Goal: Check status: Check status

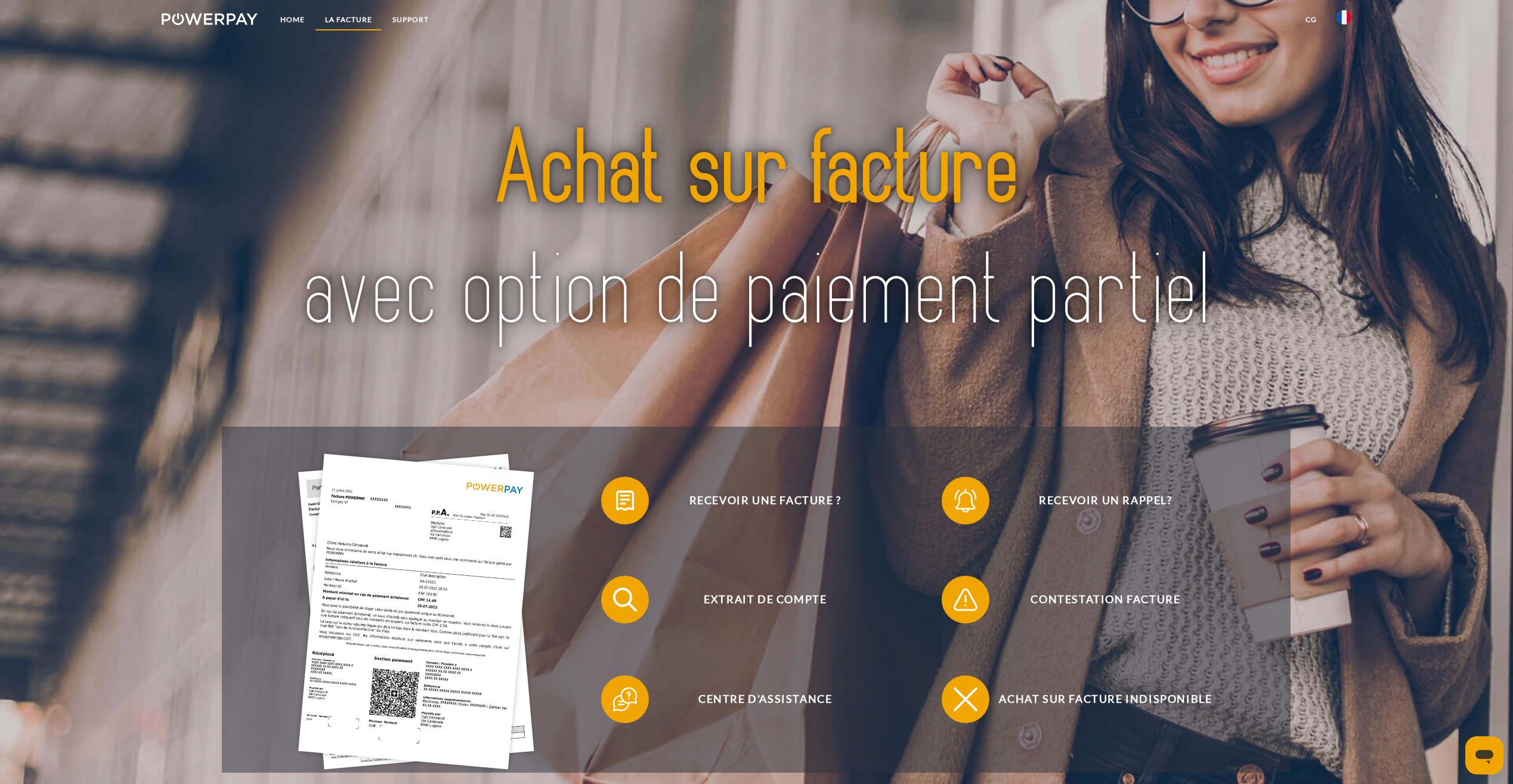
click at [362, 13] on link "LA FACTURE" at bounding box center [348, 20] width 67 height 22
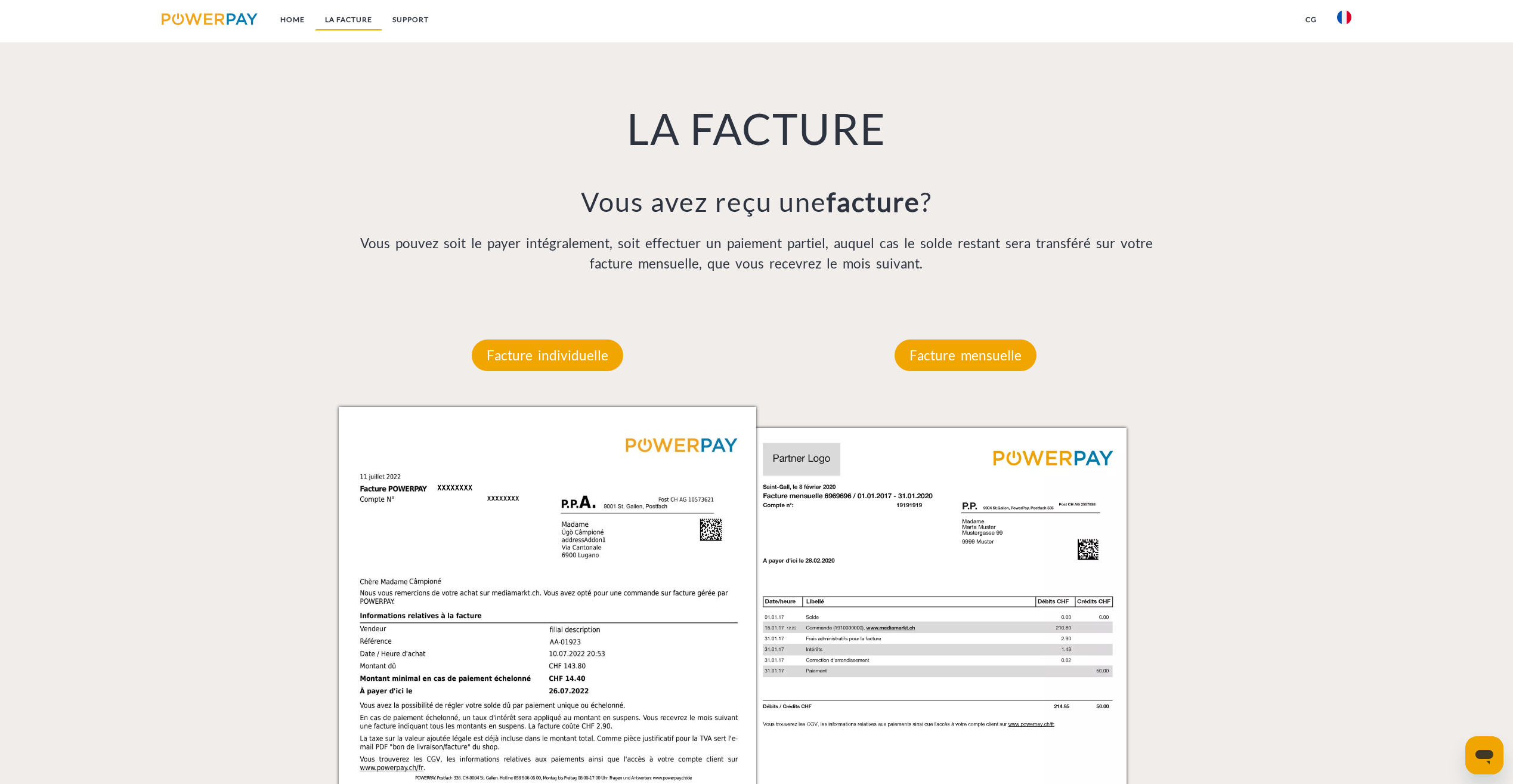
scroll to position [872, 0]
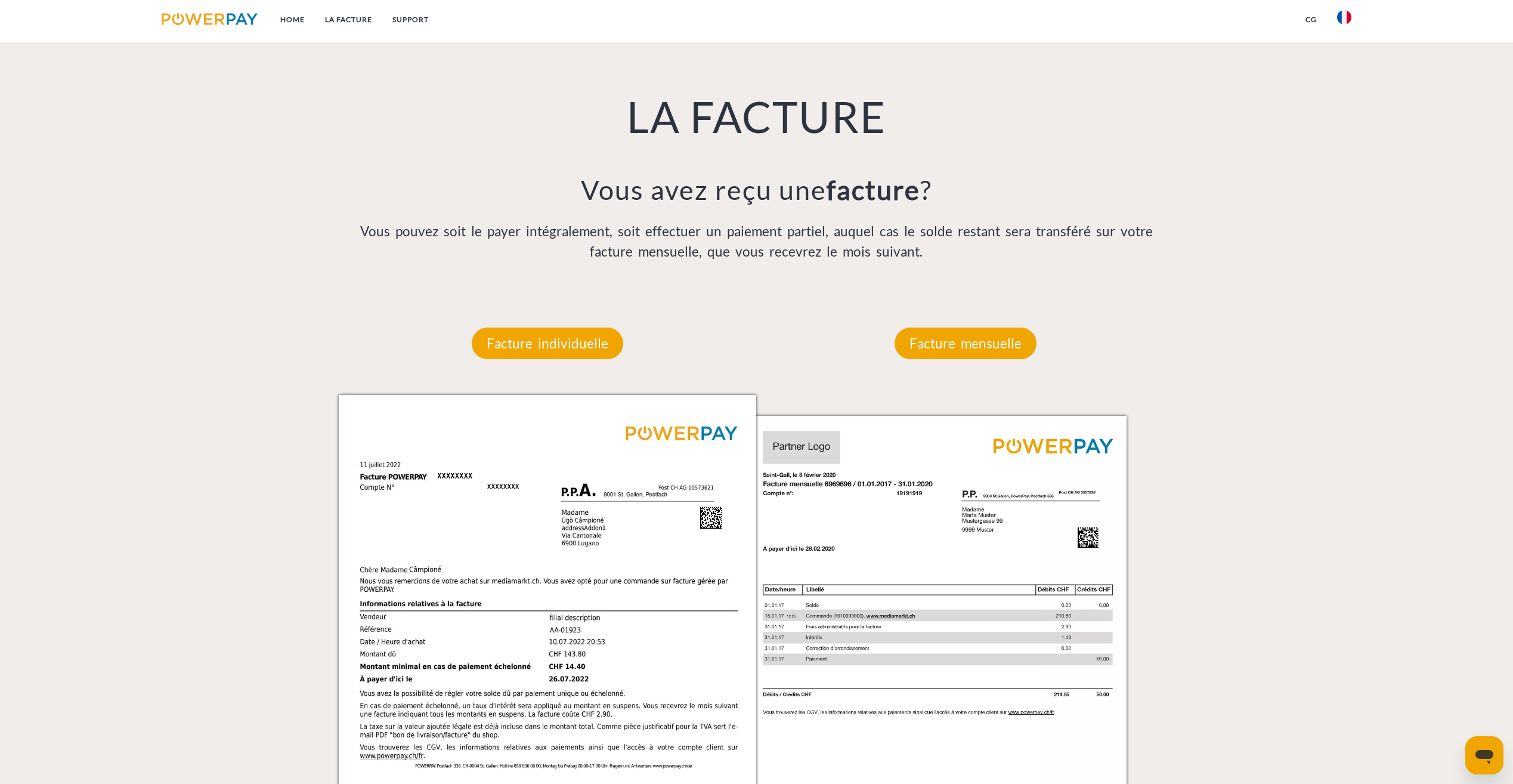
click at [1345, 13] on img at bounding box center [1344, 17] width 14 height 14
click at [616, 47] on div "LA FACTURE Vous avez reçu une facture ? Vous pouvez soit le payer intégralement…" at bounding box center [756, 146] width 855 height 292
click at [301, 19] on link "Home" at bounding box center [292, 20] width 45 height 22
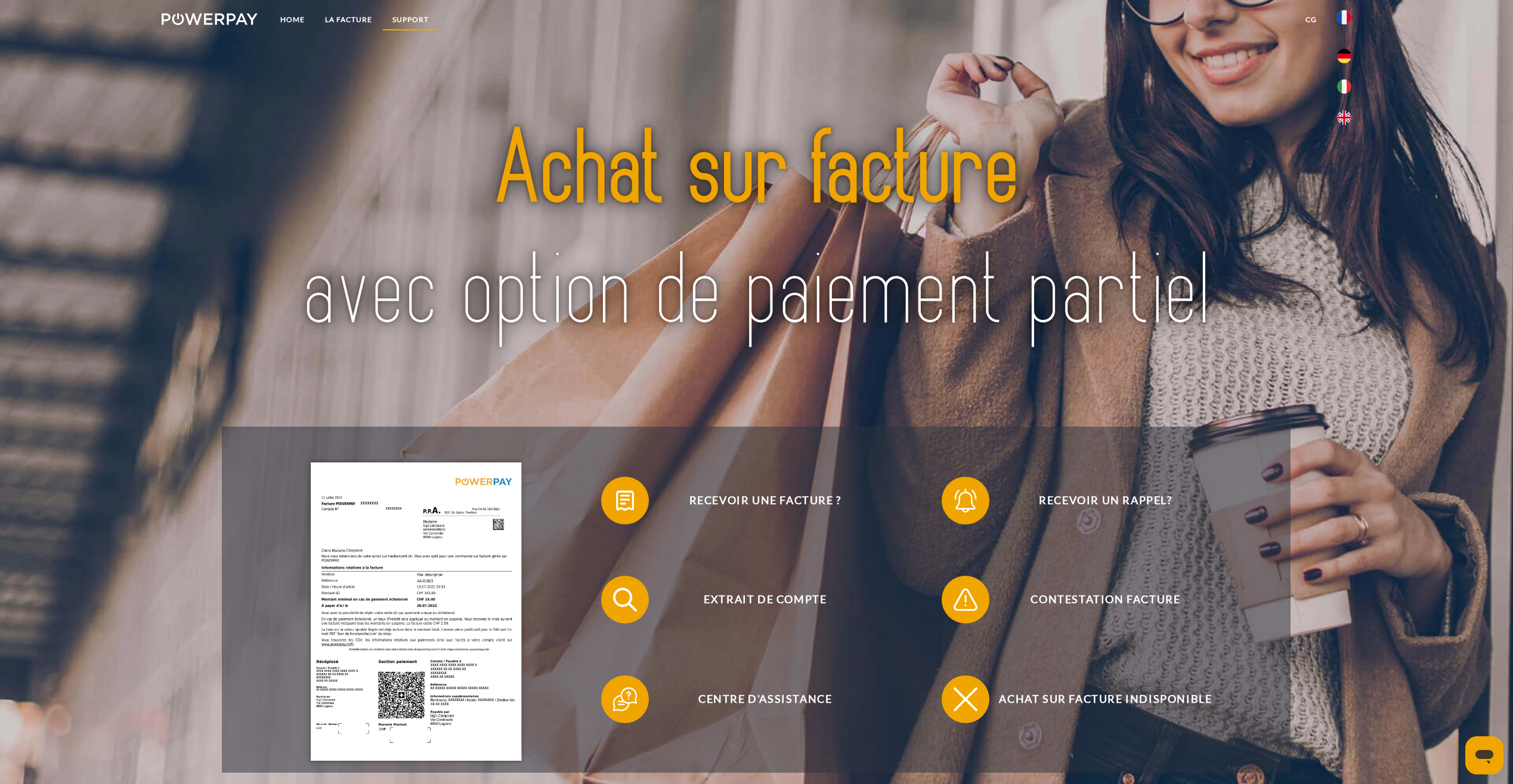
click at [410, 15] on link "Support" at bounding box center [410, 20] width 57 height 22
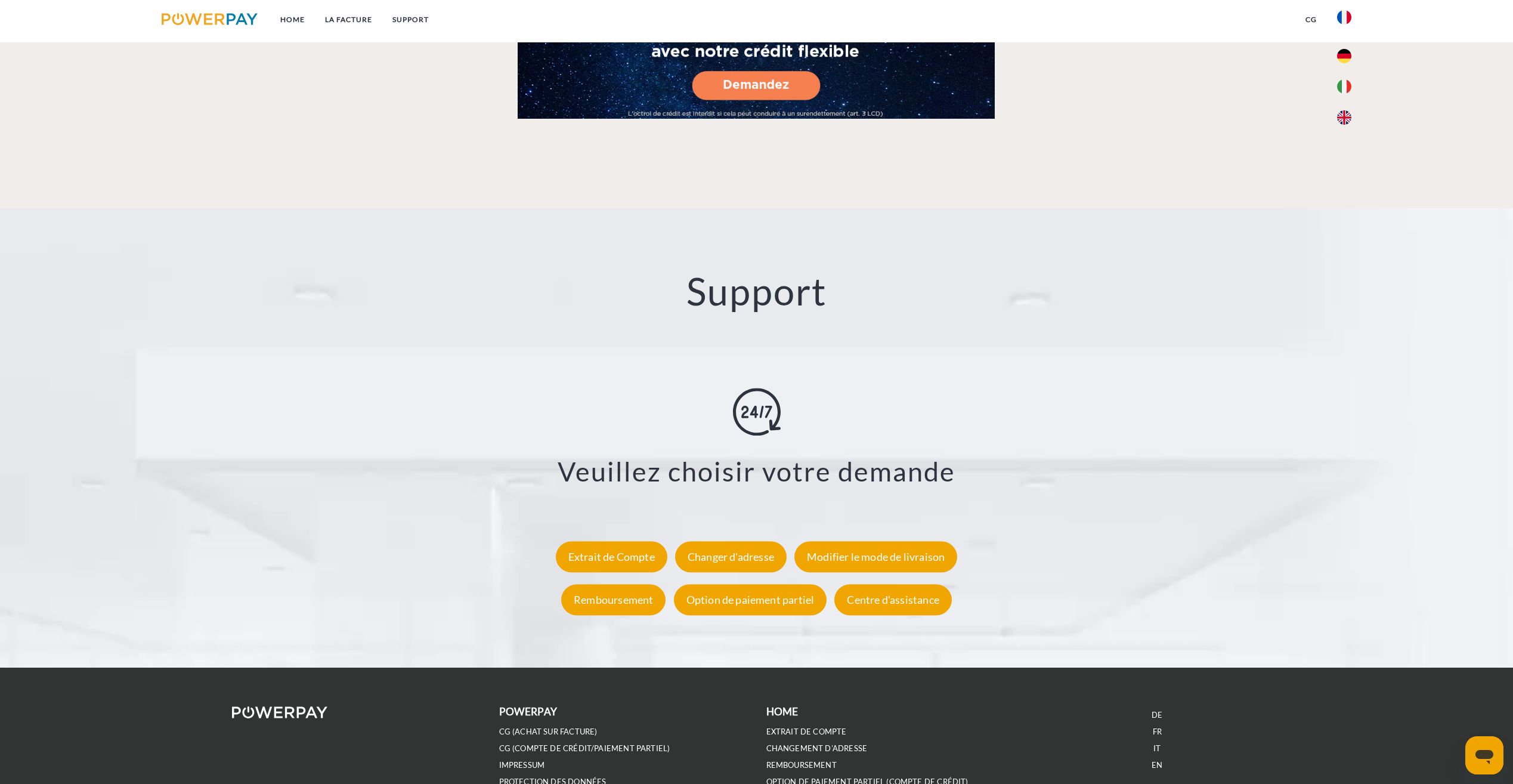
scroll to position [2065, 0]
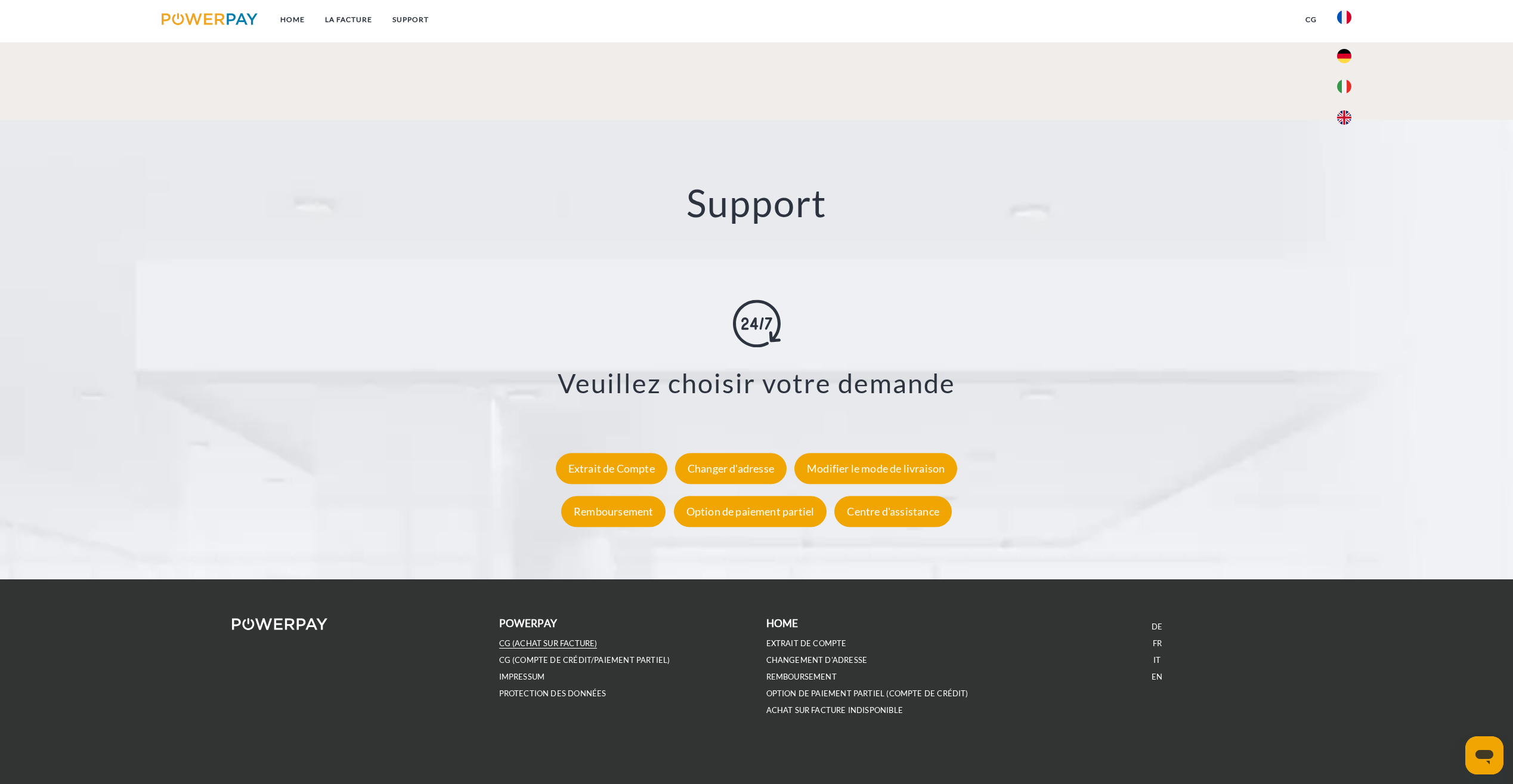
click at [552, 643] on link "CG (achat sur facture)" at bounding box center [548, 643] width 99 height 10
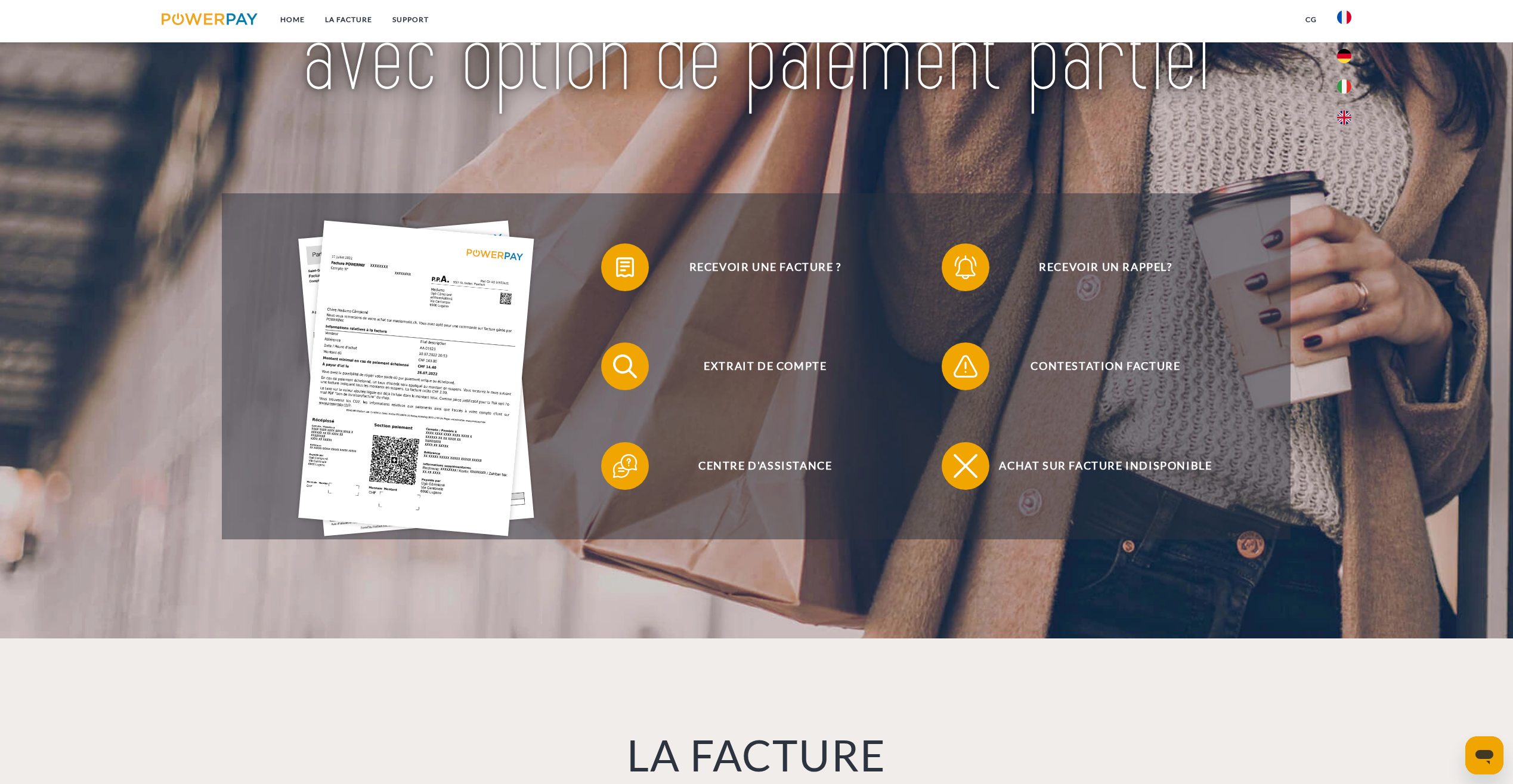
scroll to position [216, 0]
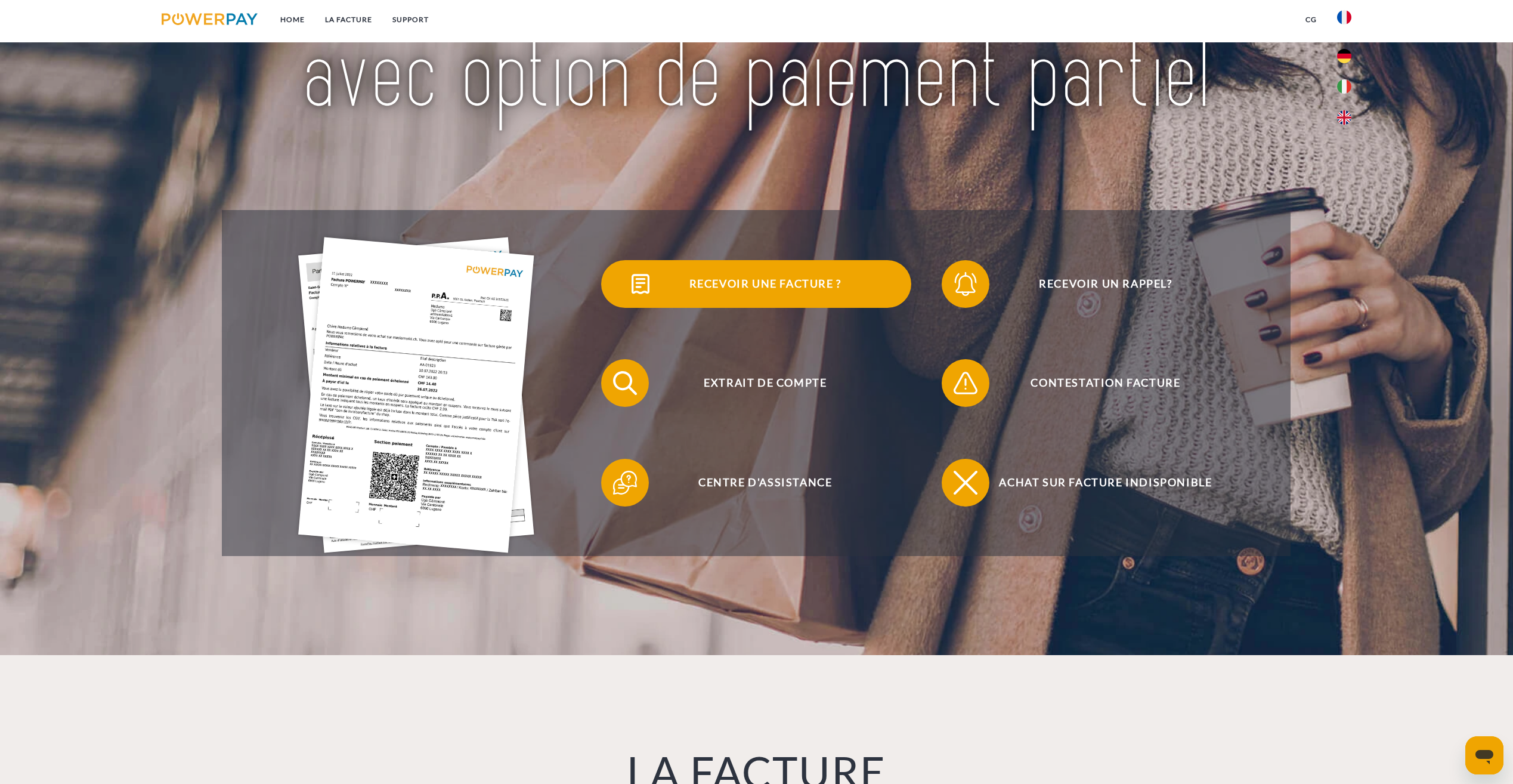
click at [684, 270] on span "Recevoir une facture ?" at bounding box center [765, 284] width 292 height 48
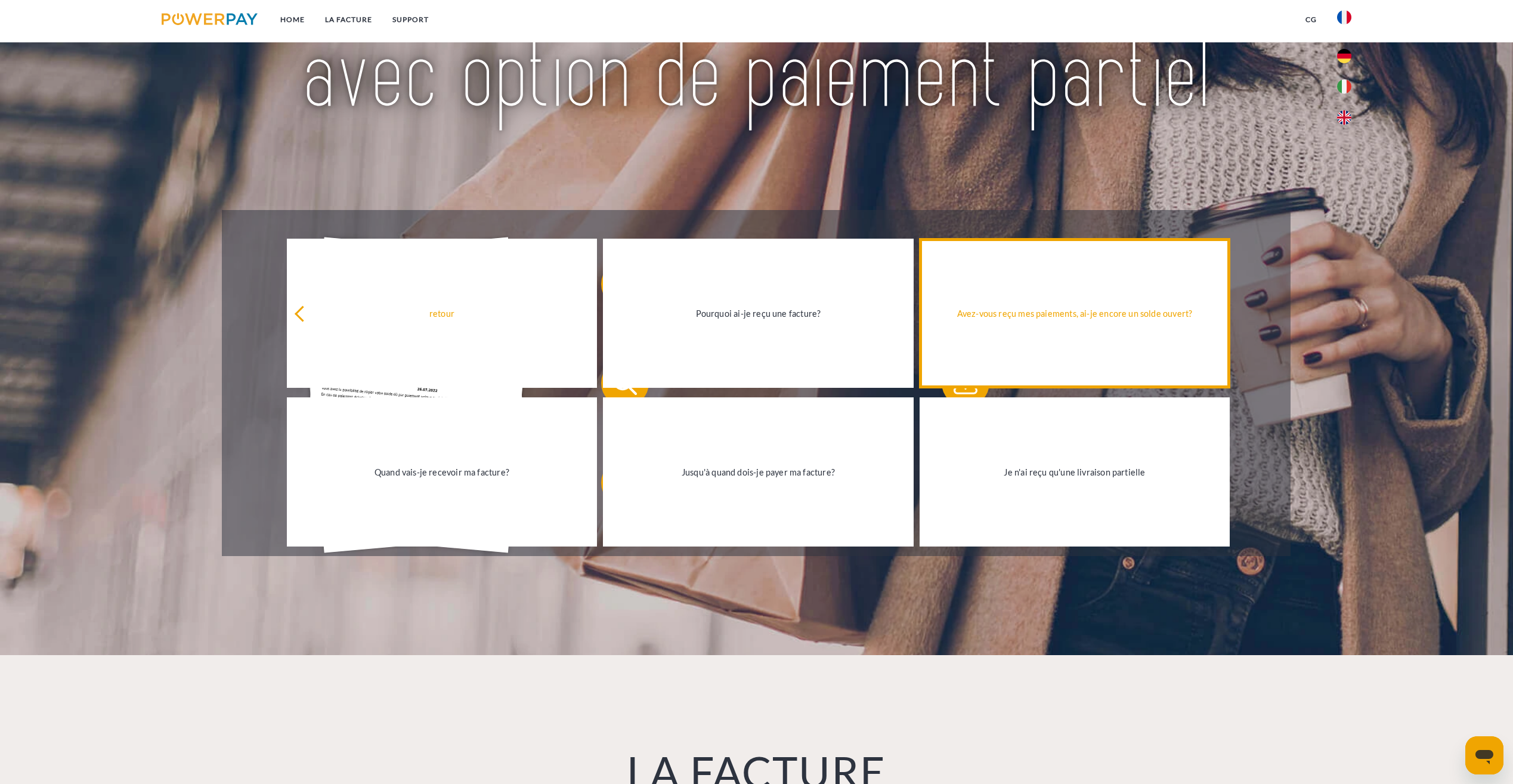
click at [1062, 320] on div "Avez-vous reçu mes paiements, ai-je encore un solde ouvert?" at bounding box center [1075, 313] width 296 height 16
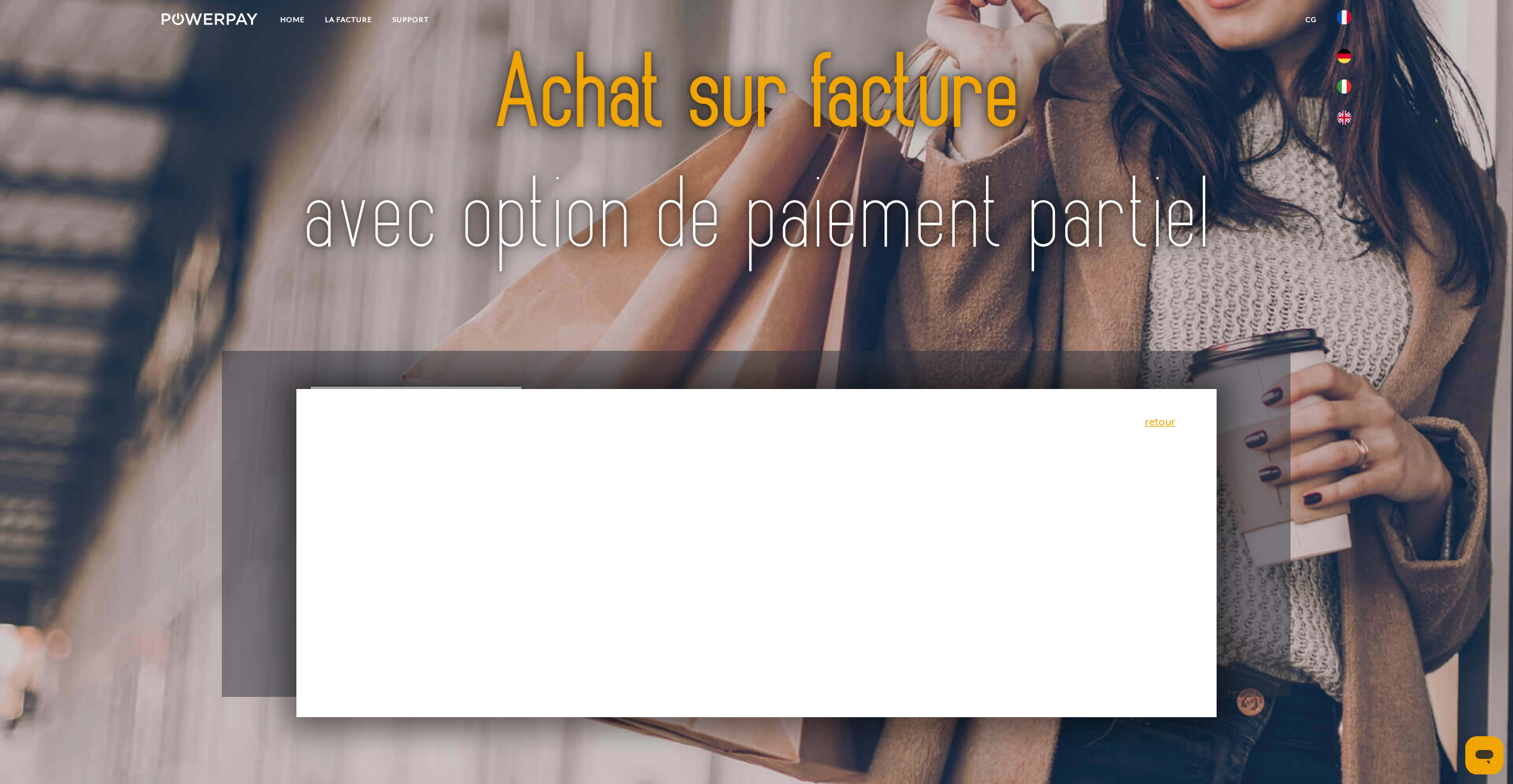
scroll to position [119, 0]
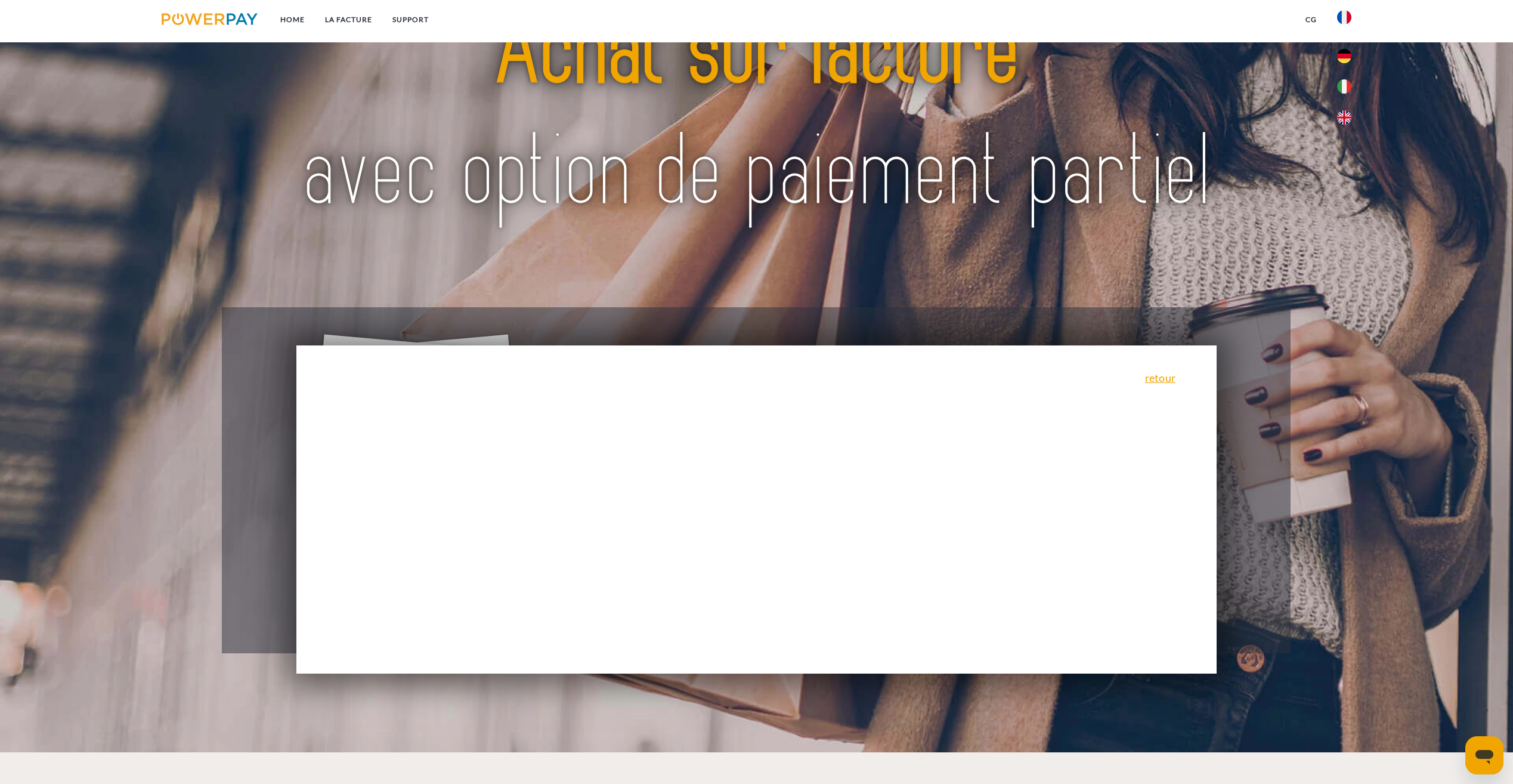
click at [674, 486] on div "retour Pourquoi ai-je reçu une facture? POWERPAY est le prestataire de facturat…" at bounding box center [756, 509] width 921 height 328
click at [1167, 379] on link "retour" at bounding box center [1160, 378] width 31 height 11
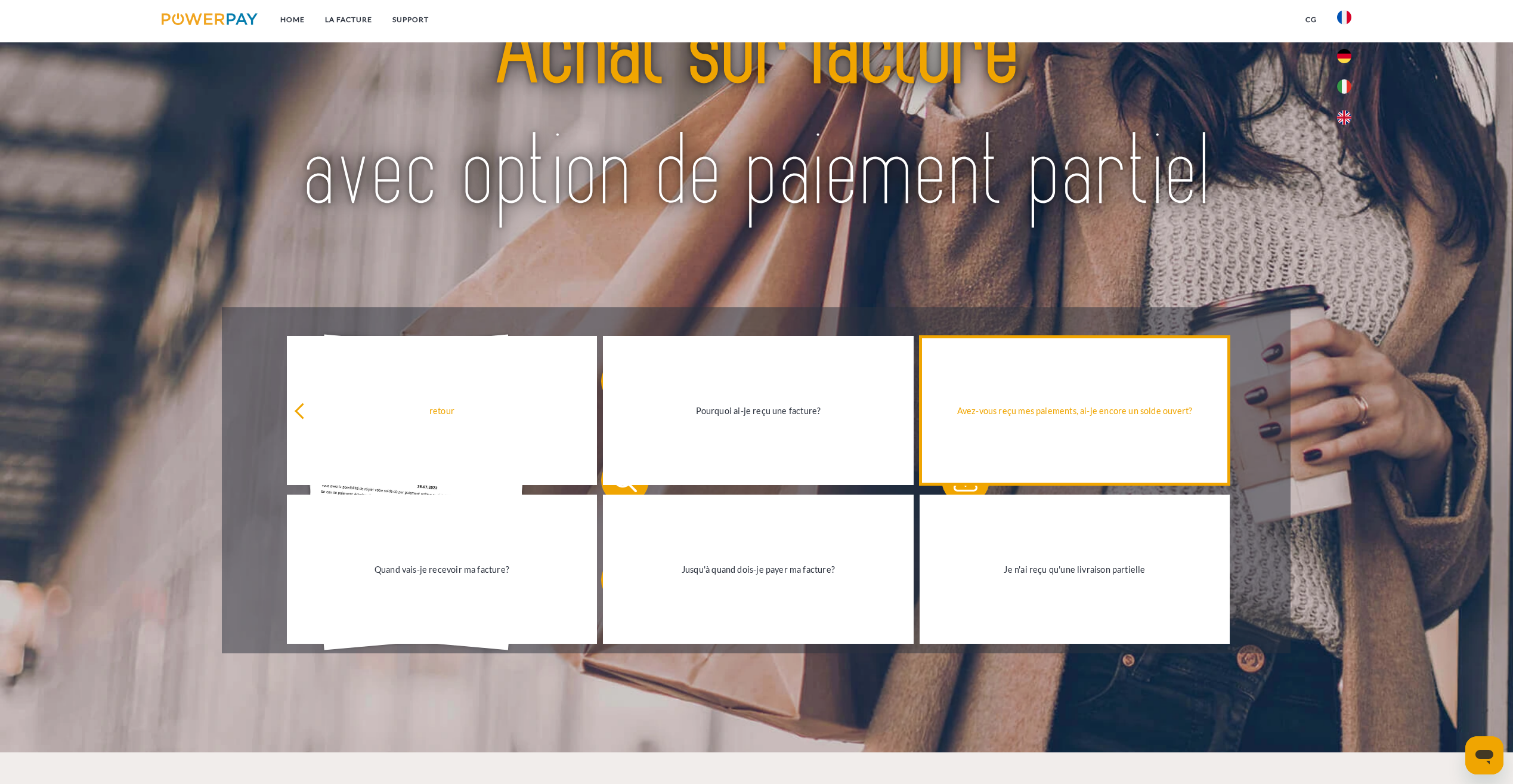
click at [1030, 420] on link "Avez-vous reçu mes paiements, ai-je encore un solde ouvert?" at bounding box center [1075, 410] width 311 height 149
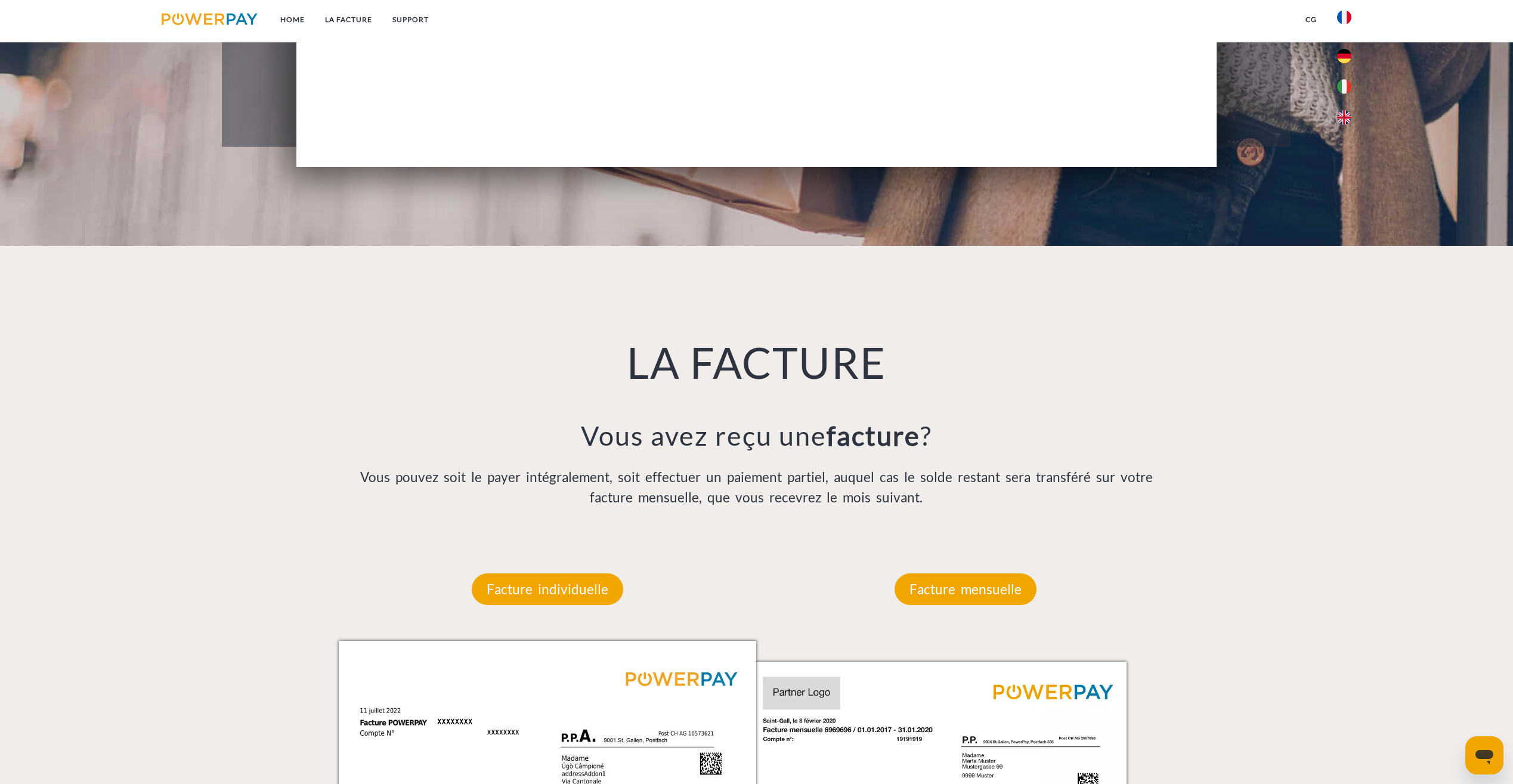
scroll to position [656, 0]
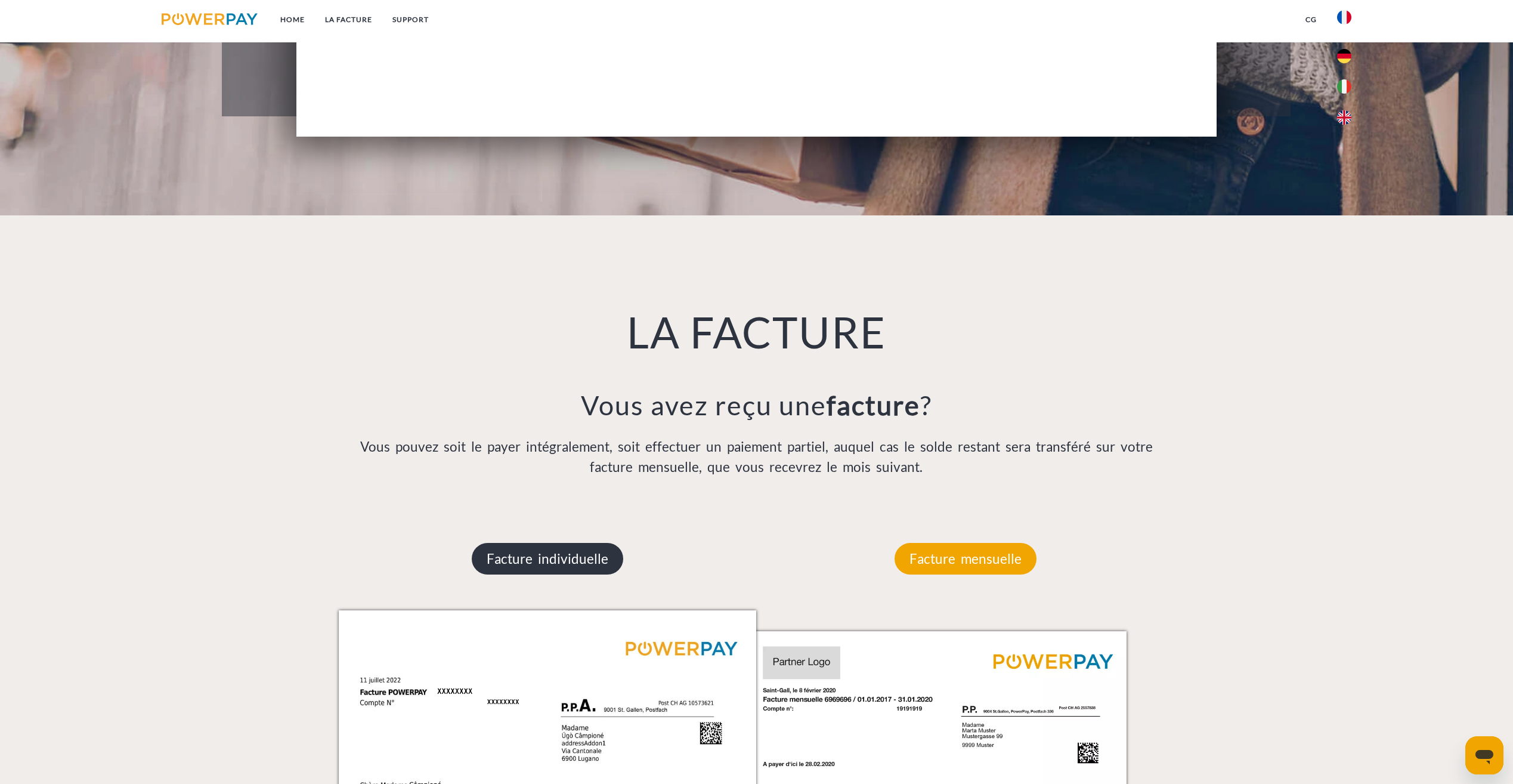
click at [532, 567] on p "Facture individuelle" at bounding box center [547, 559] width 152 height 32
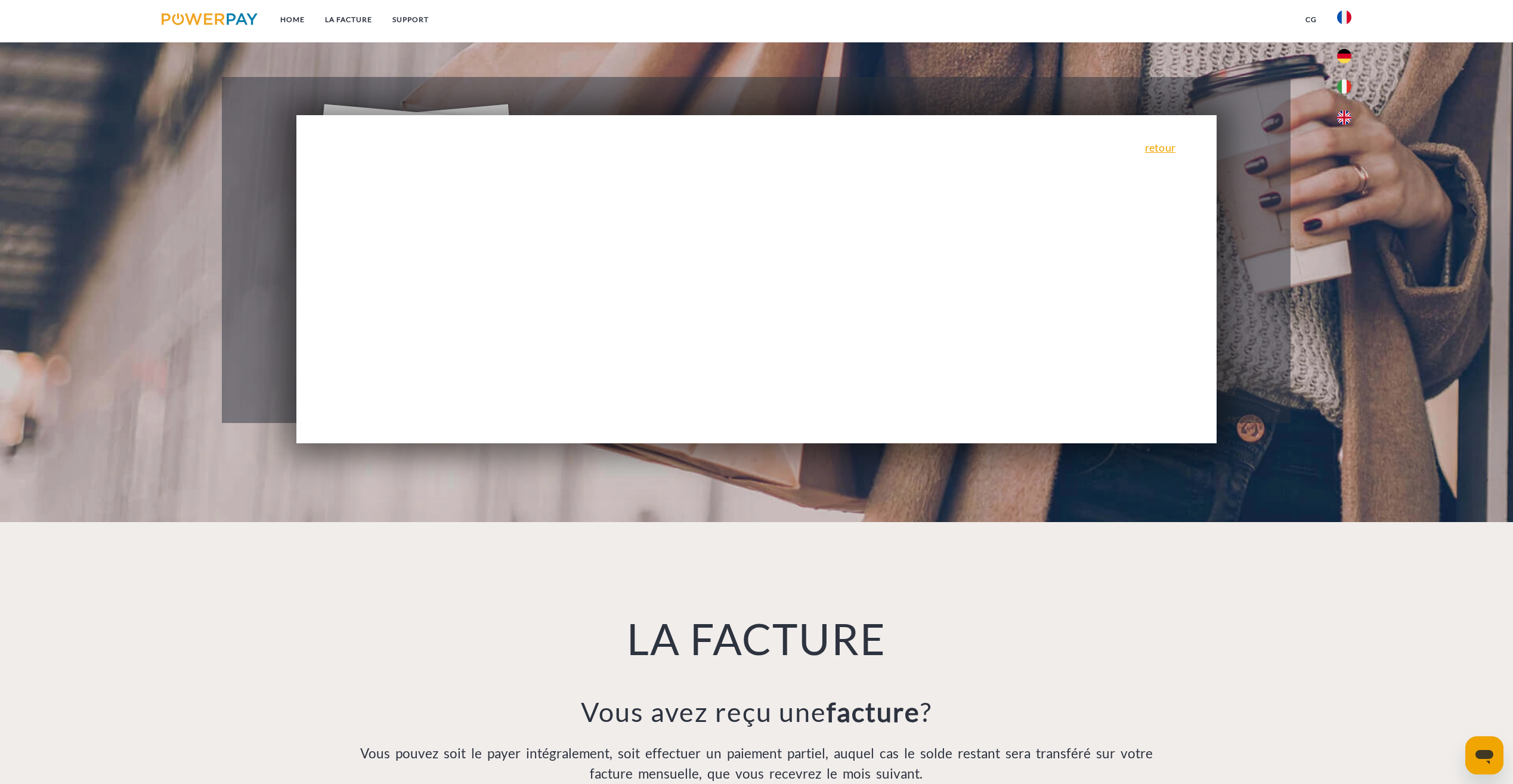
scroll to position [298, 0]
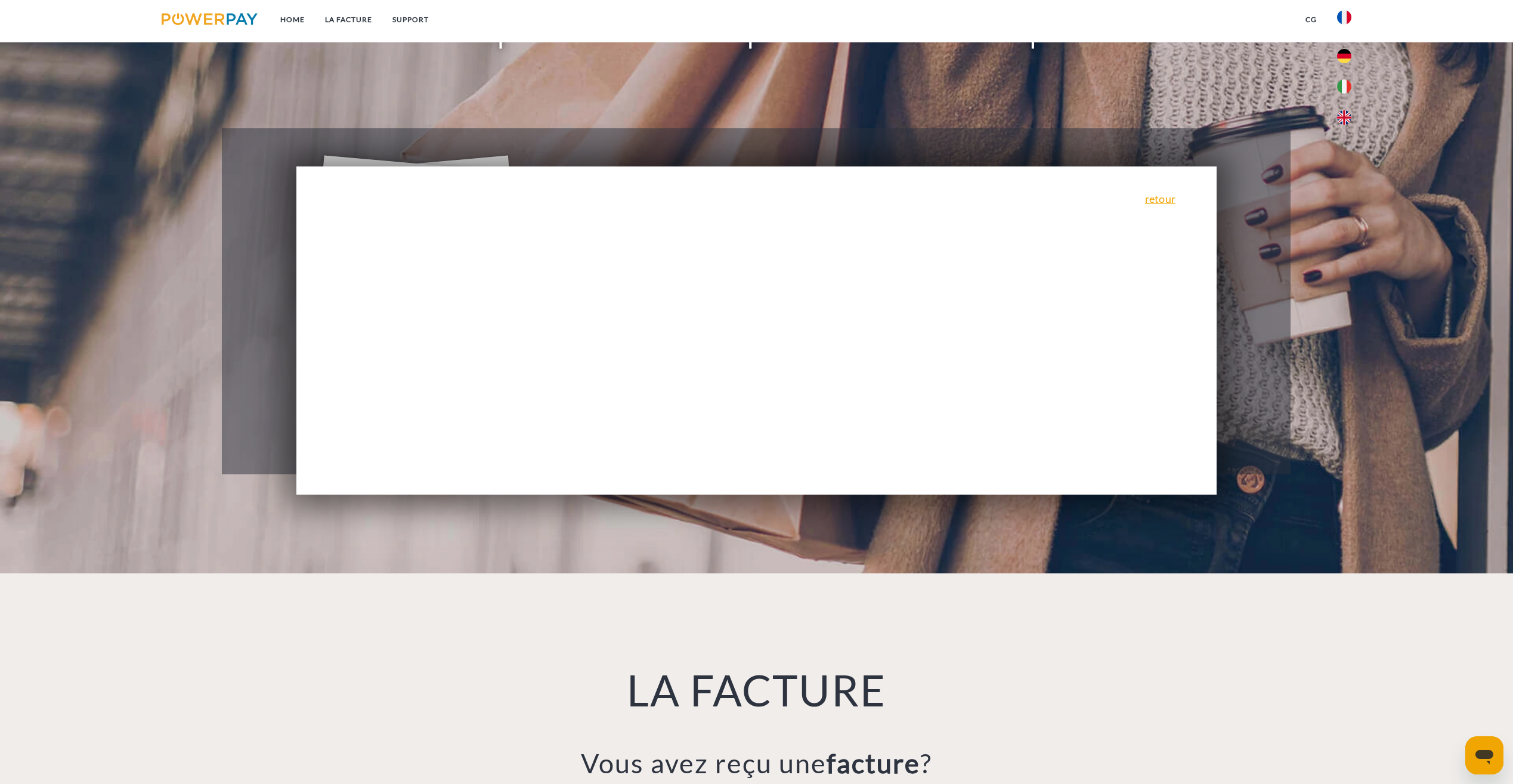
click at [723, 364] on div "retour Pourquoi ai-je reçu une facture? POWERPAY est le prestataire de facturat…" at bounding box center [756, 330] width 921 height 328
drag, startPoint x: 723, startPoint y: 364, endPoint x: 657, endPoint y: 388, distance: 70.2
click at [657, 388] on div "retour Pourquoi ai-je reçu une facture? POWERPAY est le prestataire de facturat…" at bounding box center [756, 330] width 921 height 328
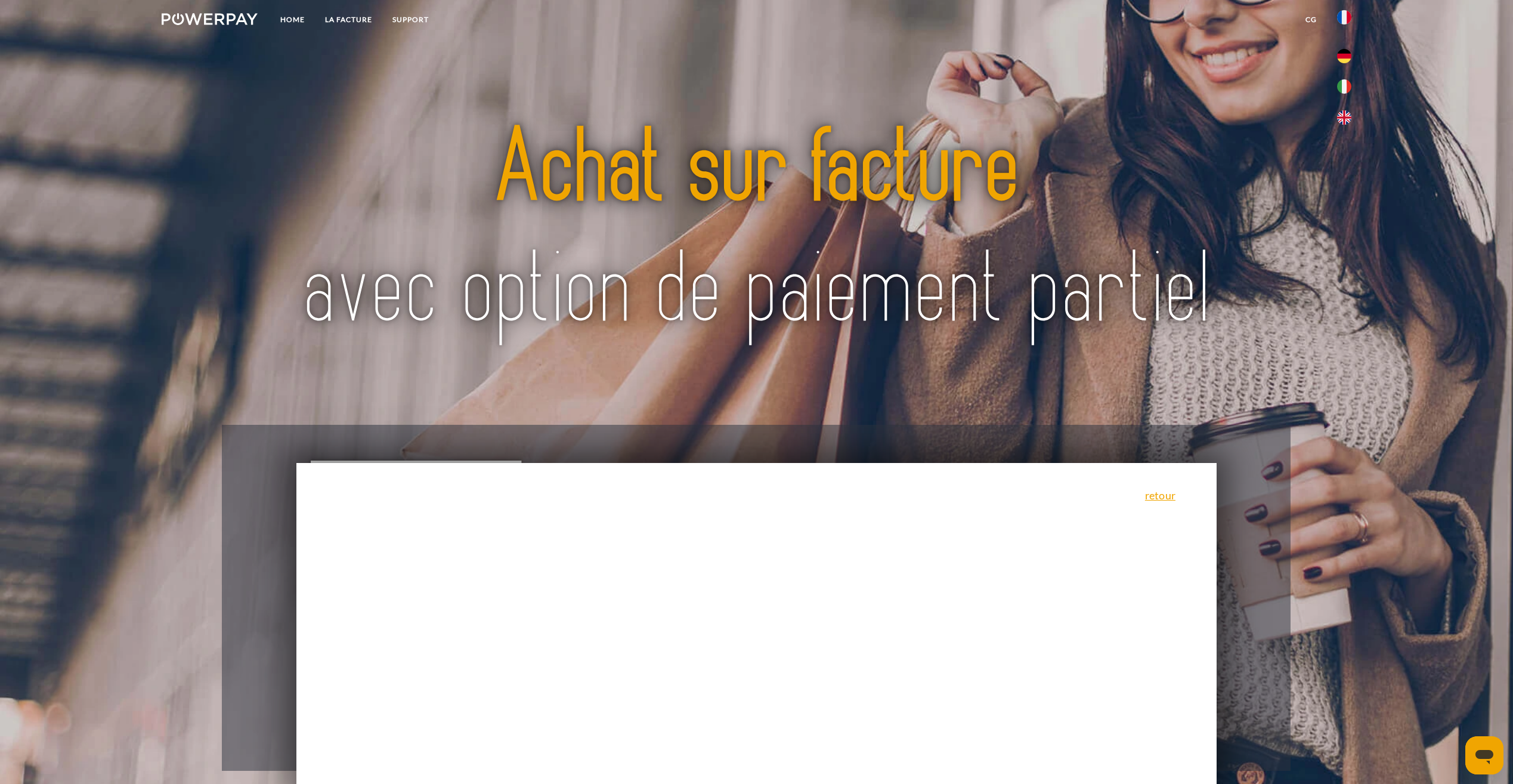
scroll to position [0, 0]
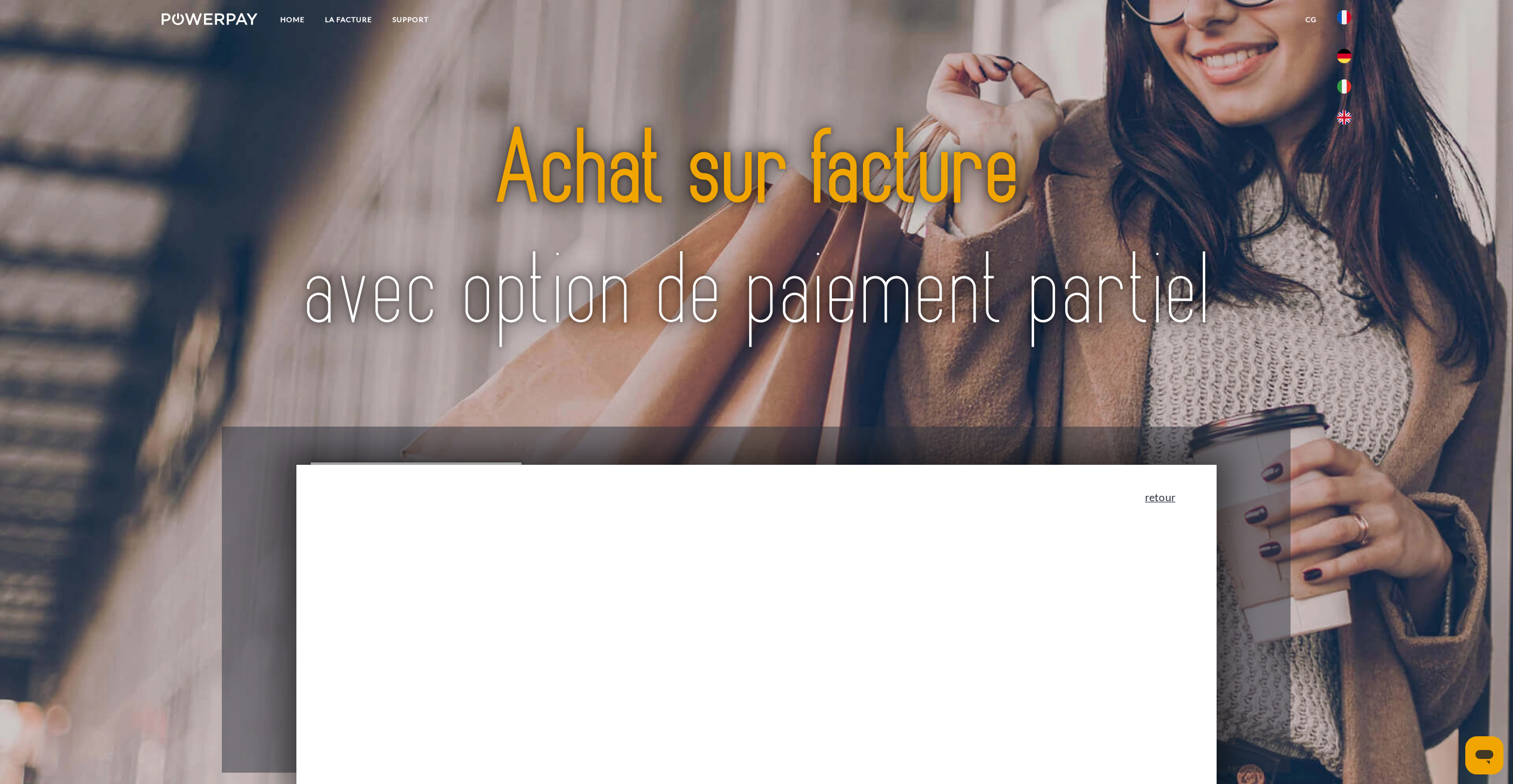
click at [1169, 501] on link "retour" at bounding box center [1160, 497] width 31 height 11
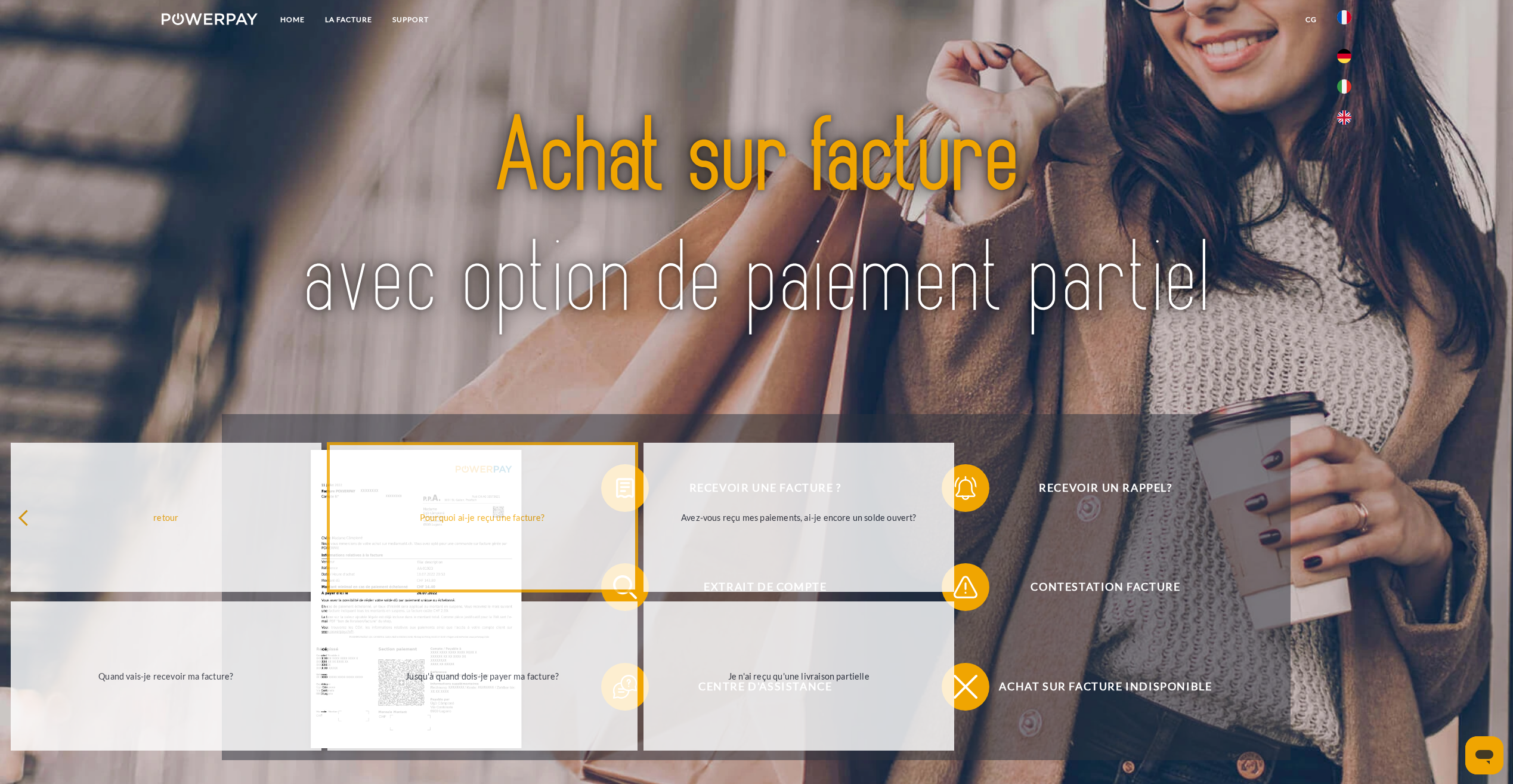
scroll to position [179, 0]
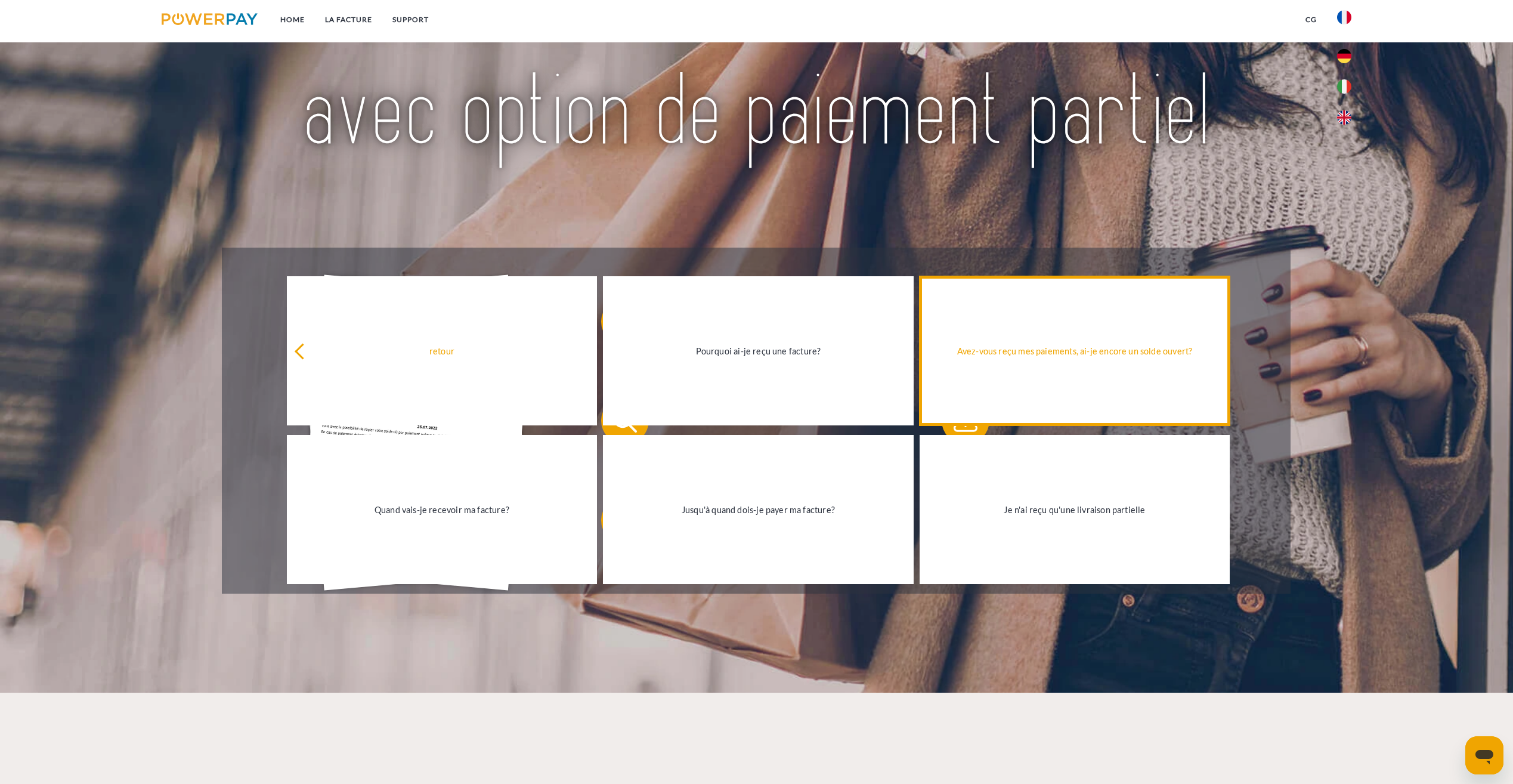
click at [1094, 364] on link "Avez-vous reçu mes paiements, ai-je encore un solde ouvert?" at bounding box center [1075, 350] width 311 height 149
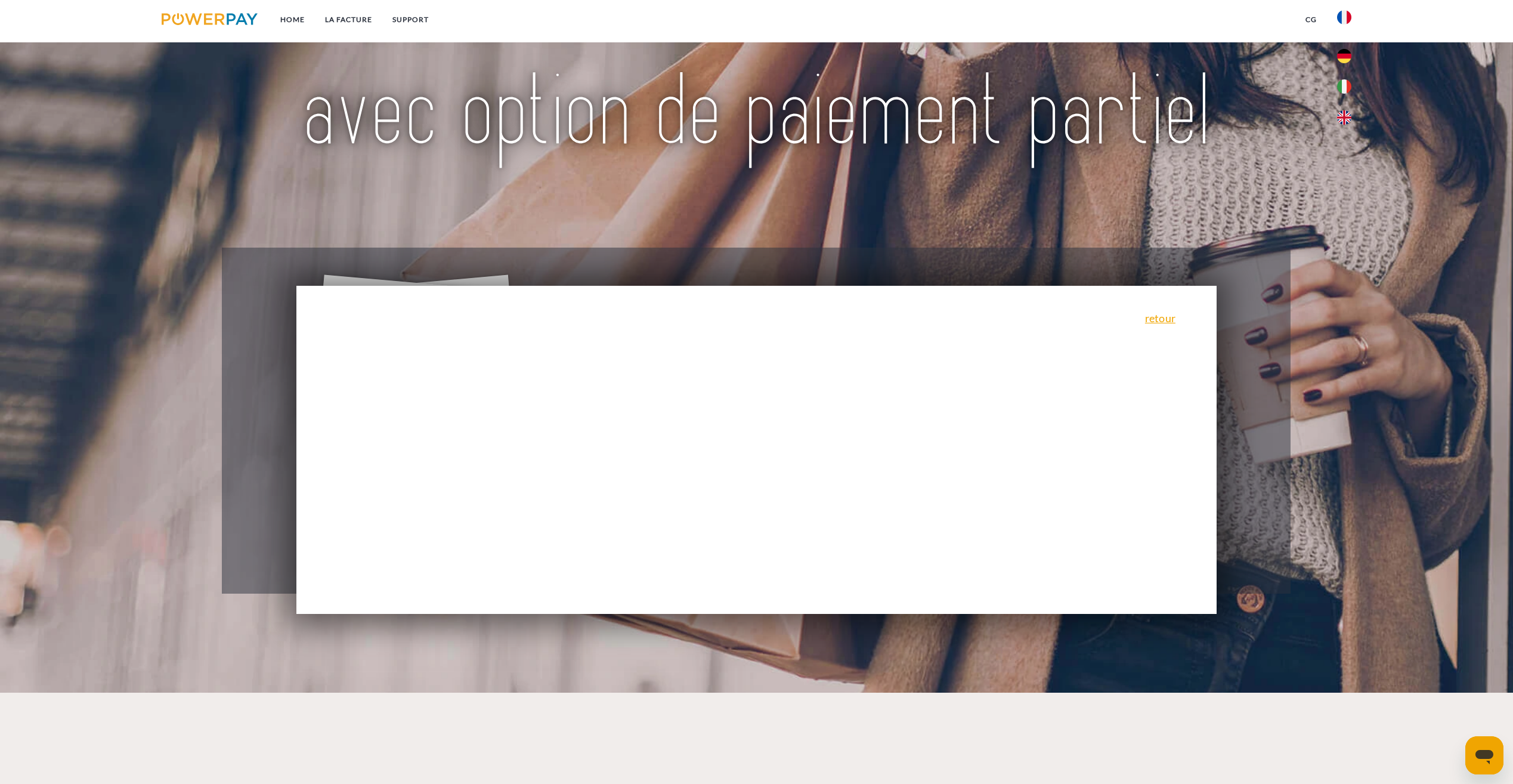
click at [703, 299] on div "retour Pourquoi ai-je reçu une facture? POWERPAY est le prestataire de facturat…" at bounding box center [756, 449] width 921 height 328
click at [366, 13] on link "LA FACTURE" at bounding box center [348, 20] width 67 height 22
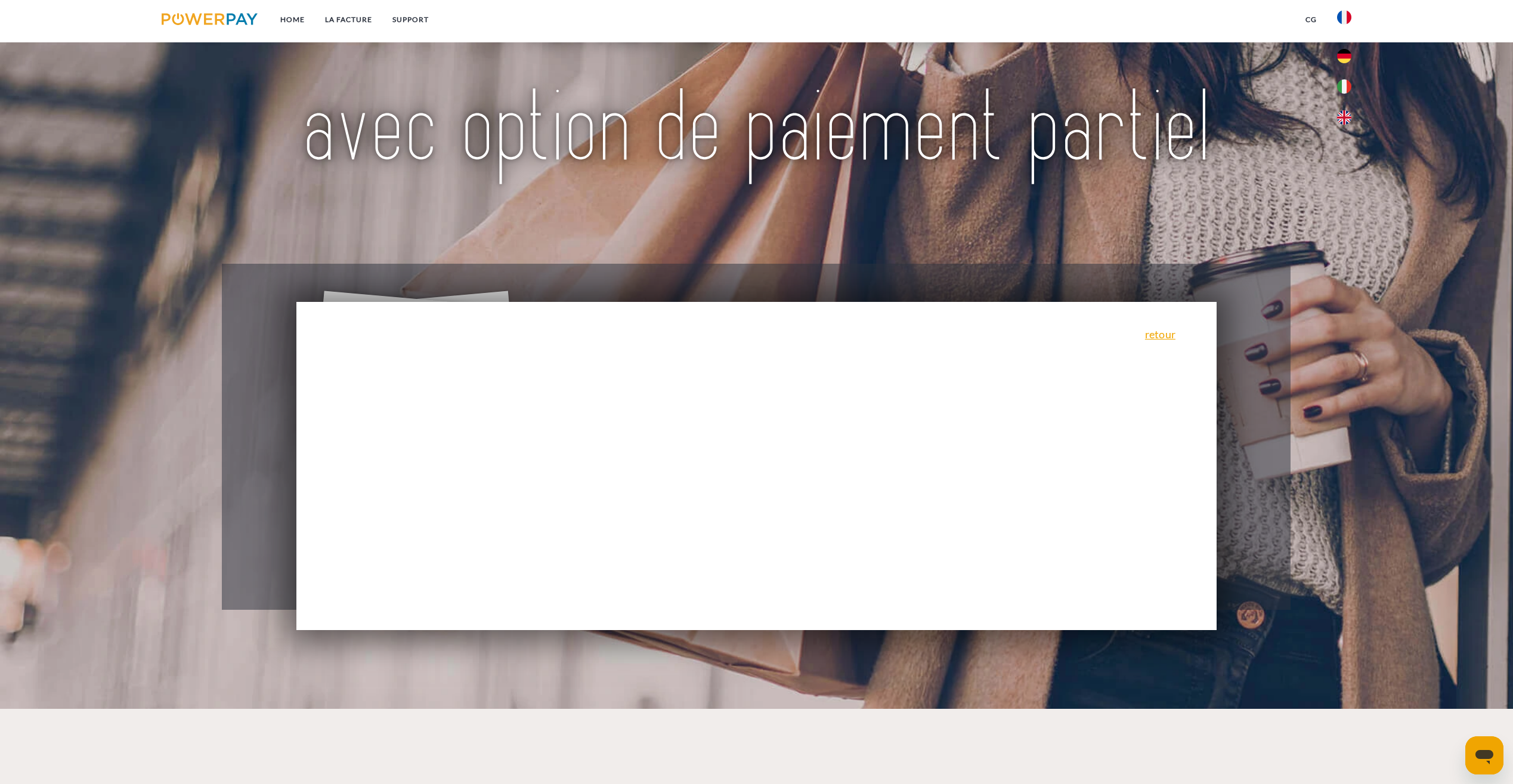
scroll to position [156, 0]
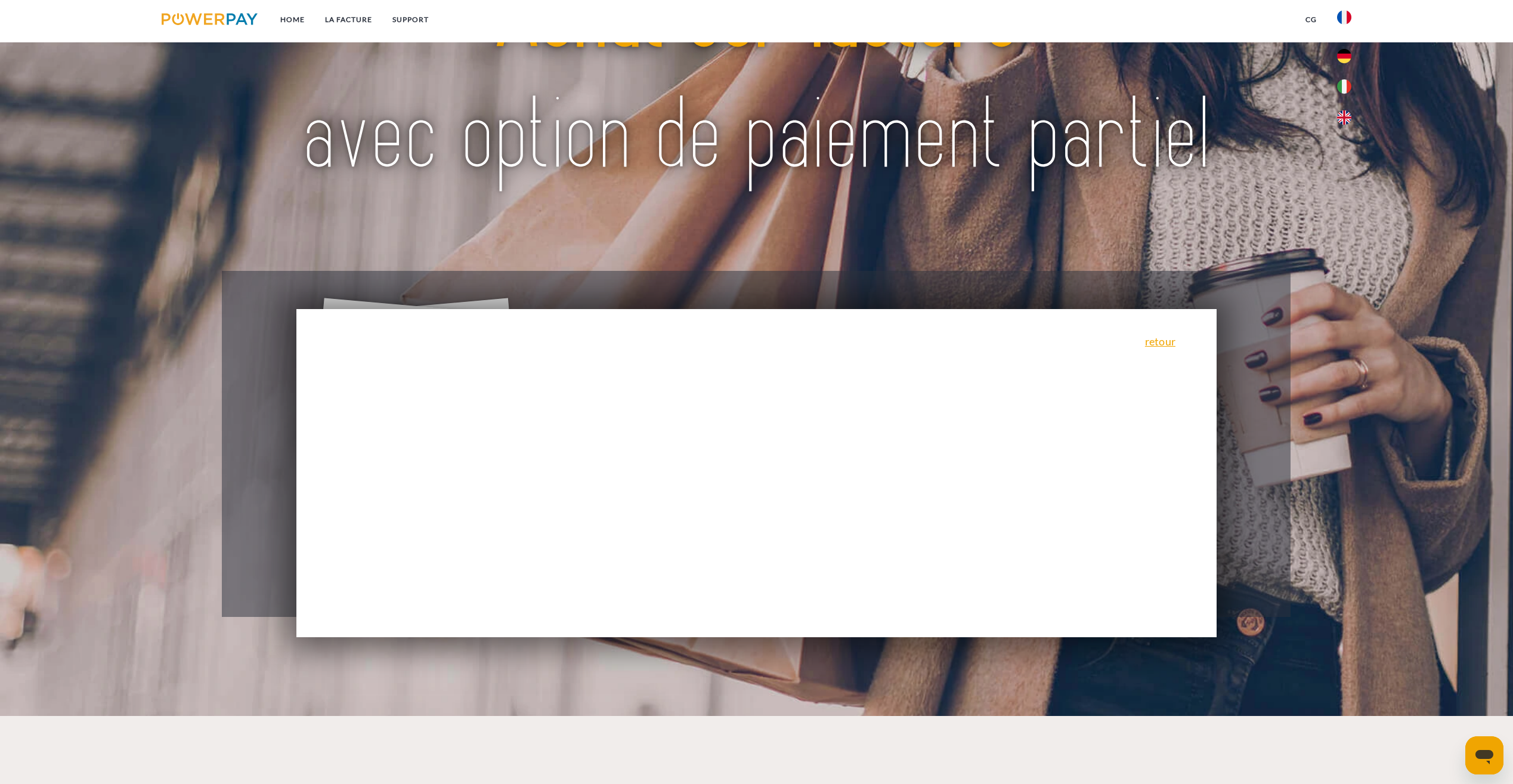
click at [1177, 349] on div "retour Pourquoi ai-je reçu une facture? POWERPAY est le prestataire de facturat…" at bounding box center [756, 473] width 921 height 328
click at [1172, 344] on link "retour" at bounding box center [1160, 341] width 31 height 11
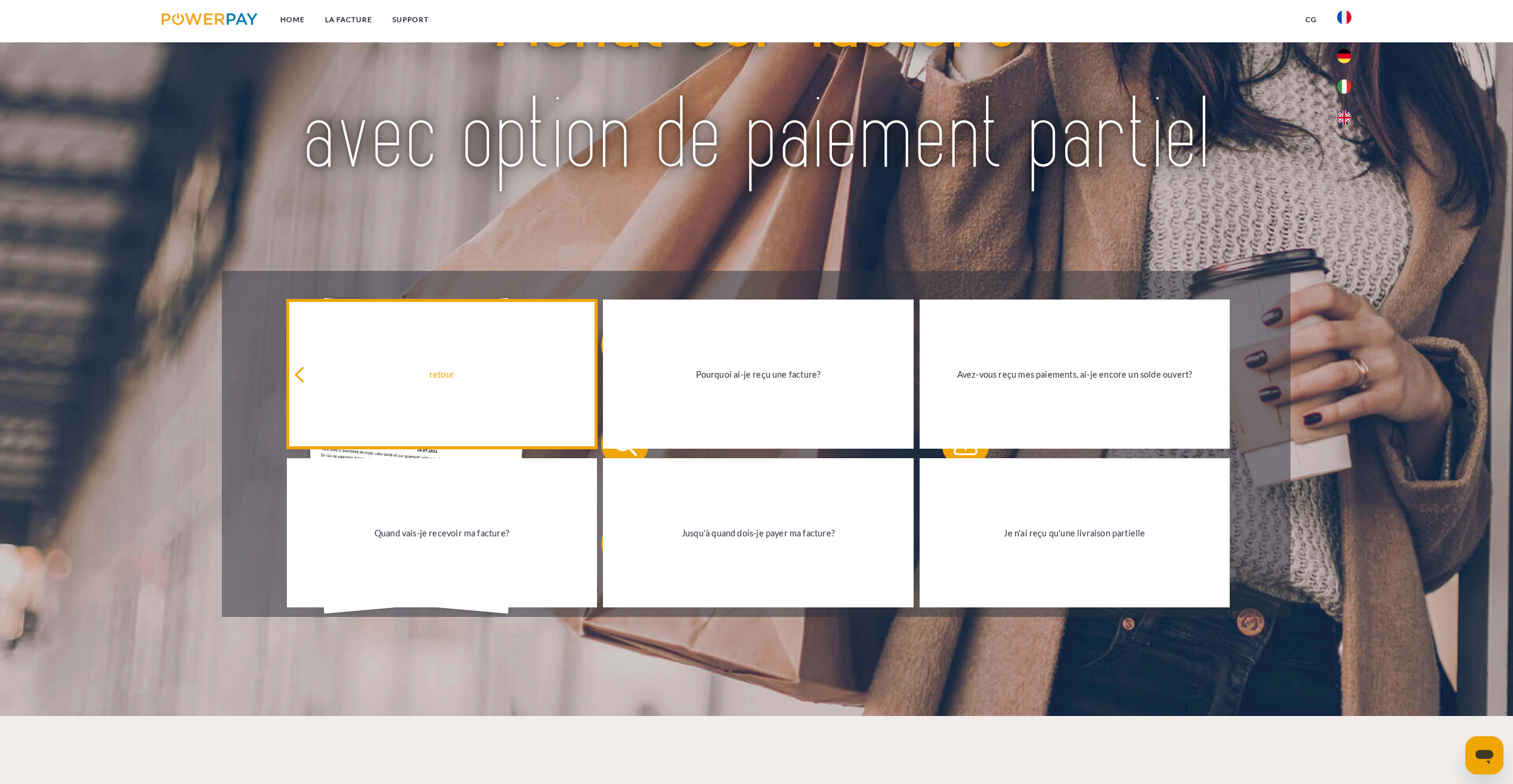
click at [302, 378] on icon at bounding box center [302, 374] width 16 height 16
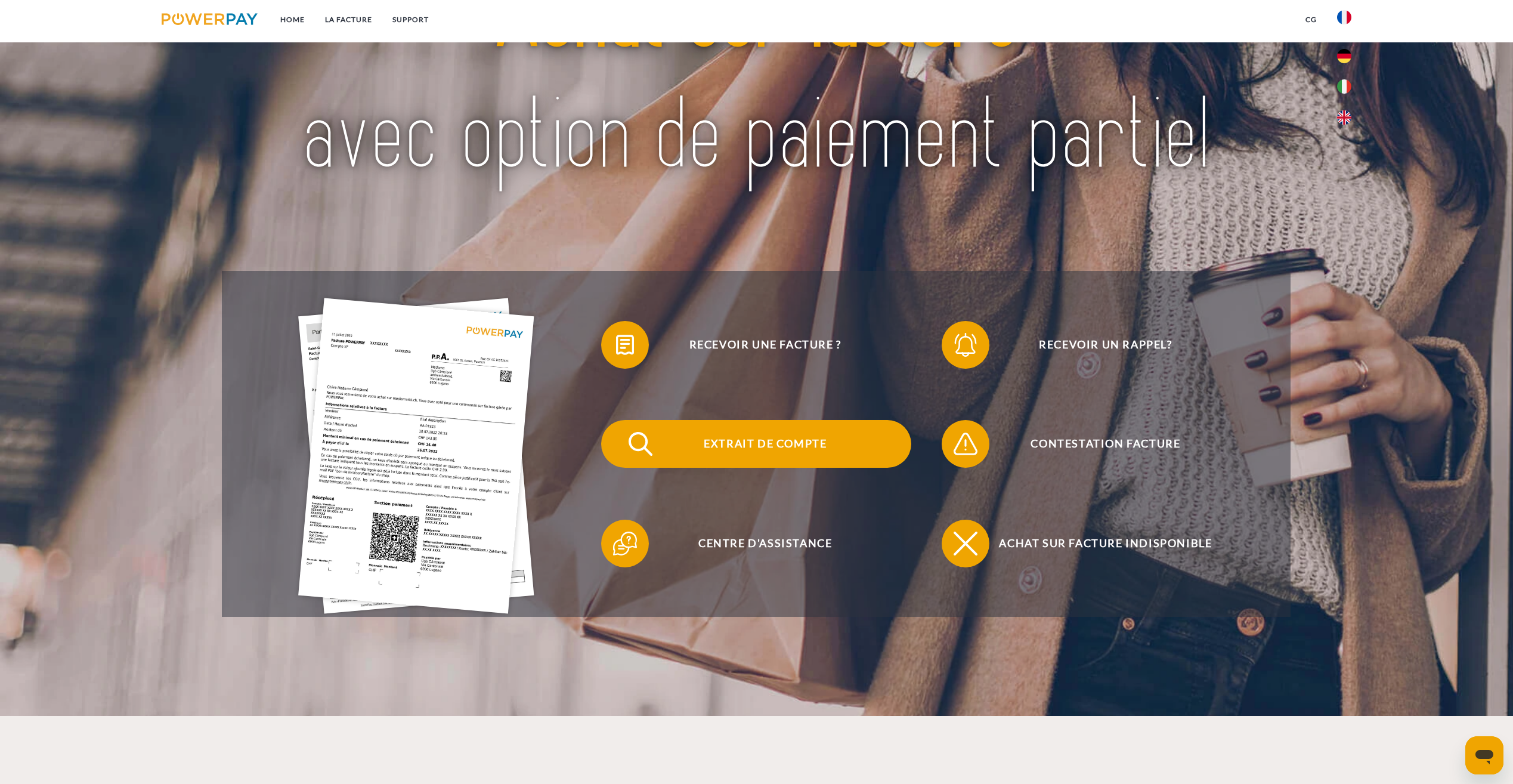
click at [822, 438] on span "Extrait de compte" at bounding box center [765, 444] width 292 height 48
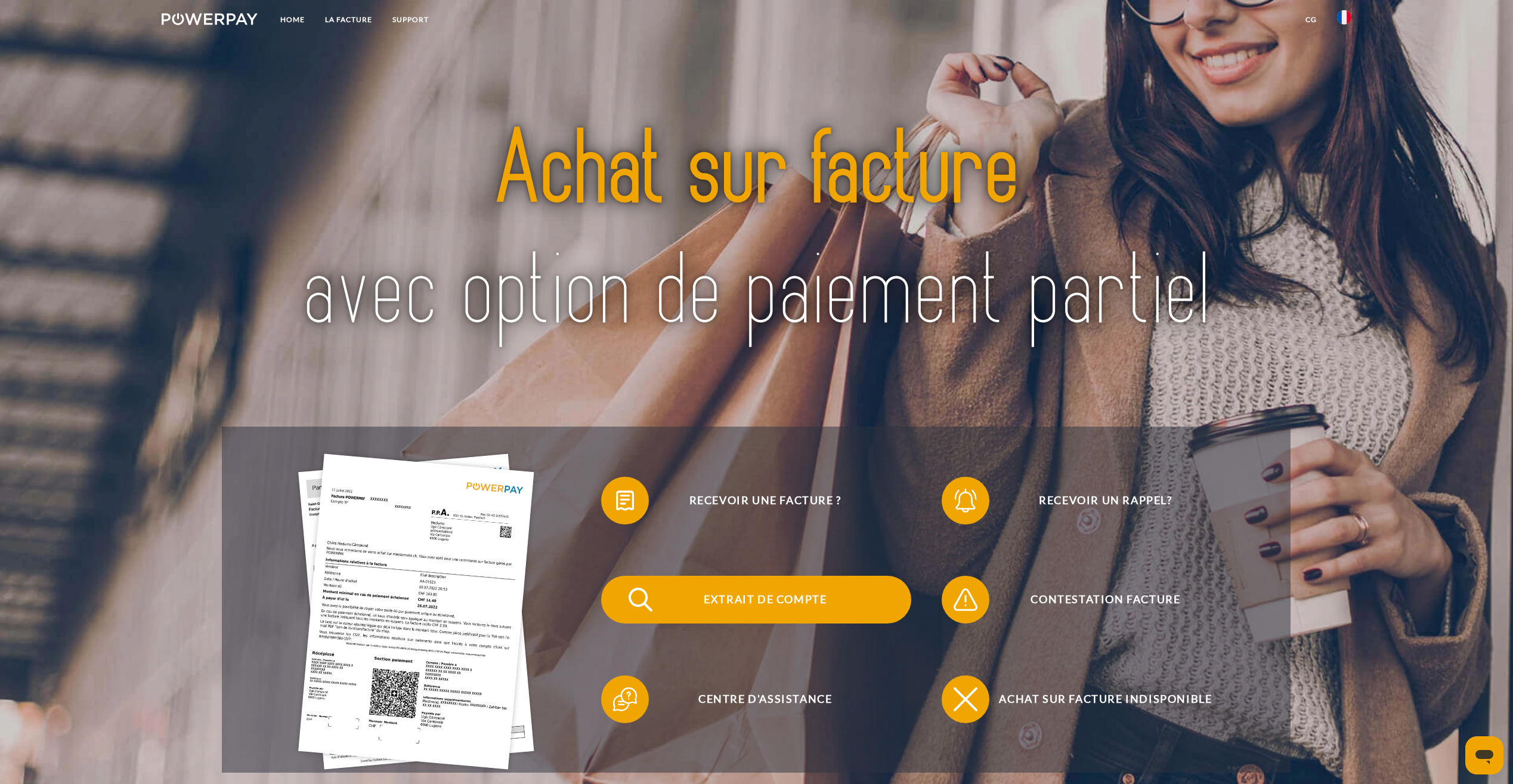
click at [776, 584] on span "Extrait de compte" at bounding box center [765, 599] width 292 height 48
